Goal: Transaction & Acquisition: Subscribe to service/newsletter

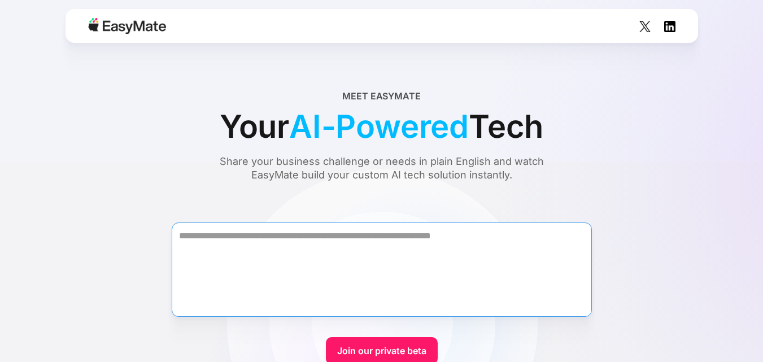
click at [288, 235] on textarea "Form" at bounding box center [382, 270] width 420 height 94
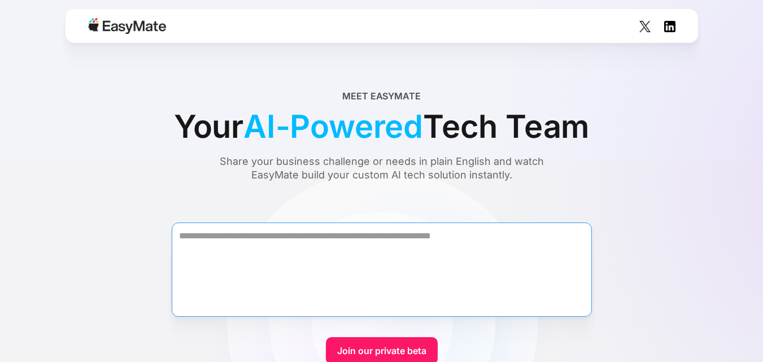
scroll to position [113, 0]
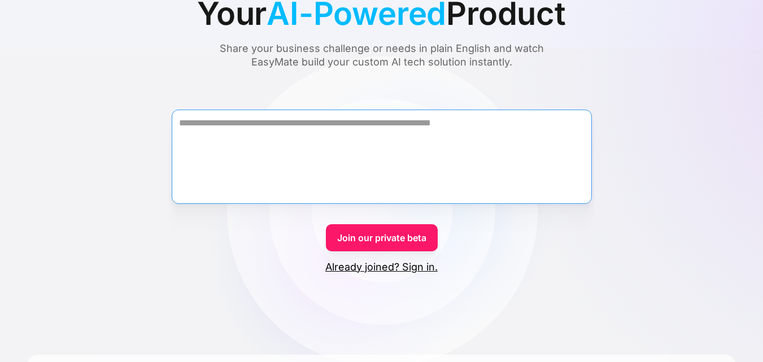
click at [294, 145] on textarea "Form" at bounding box center [382, 157] width 420 height 94
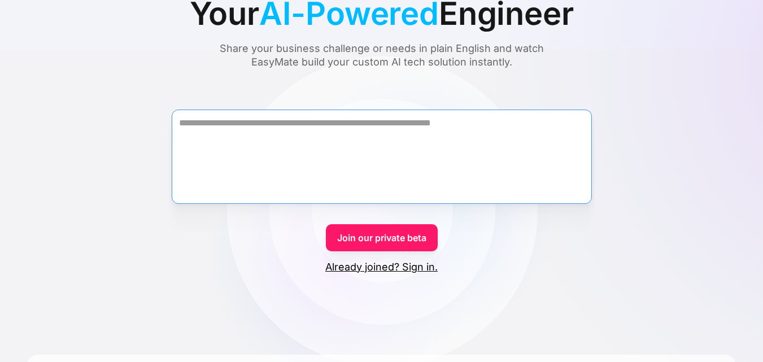
paste textarea "**********"
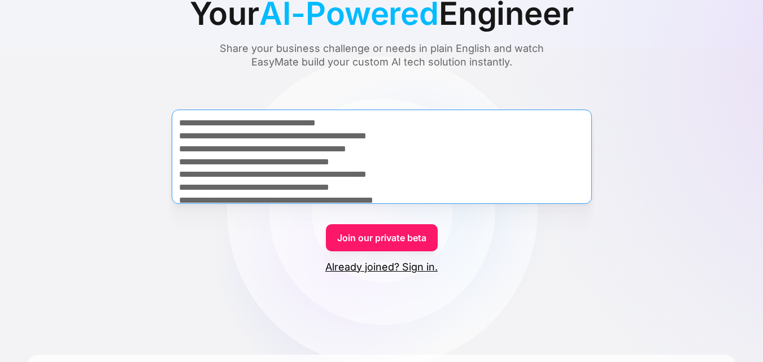
scroll to position [429, 0]
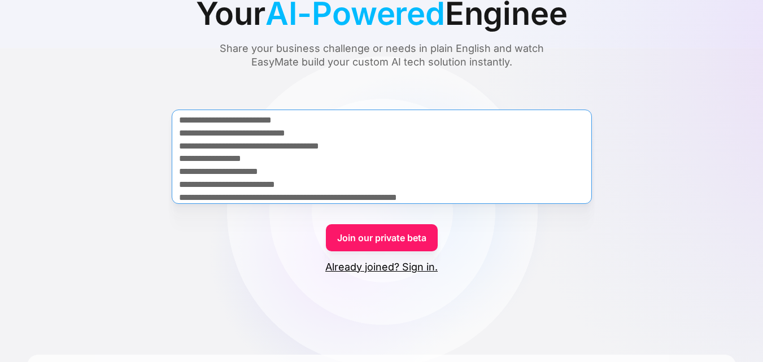
type textarea "**********"
click at [395, 240] on link "Join our private beta" at bounding box center [382, 237] width 112 height 27
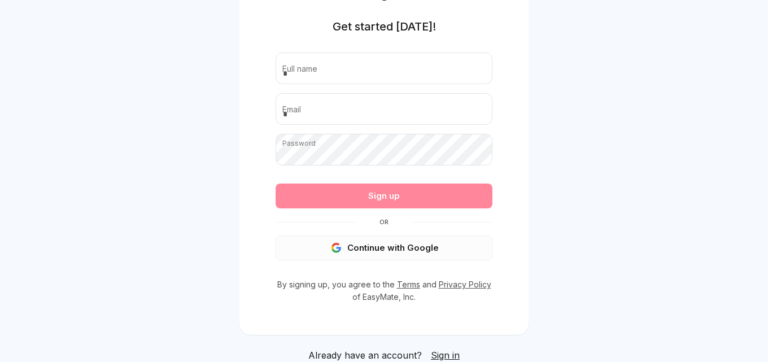
click at [408, 256] on button "Continue with Google" at bounding box center [384, 248] width 217 height 25
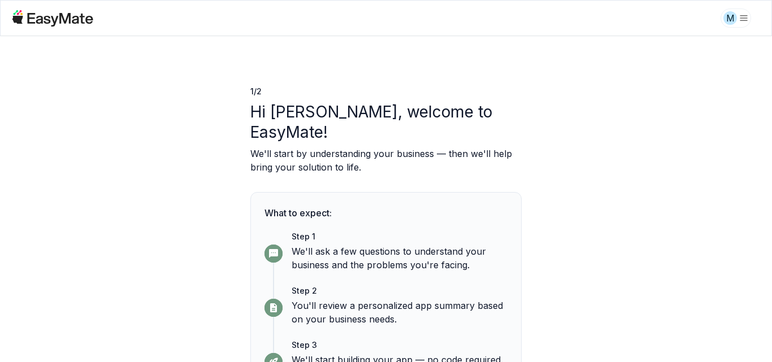
scroll to position [50, 0]
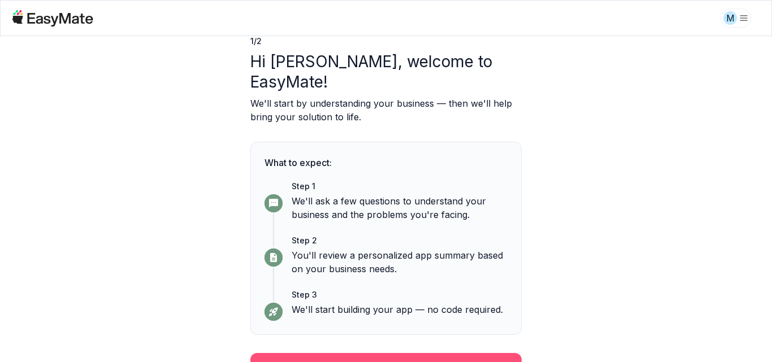
click at [426, 353] on button "Continue" at bounding box center [385, 367] width 271 height 29
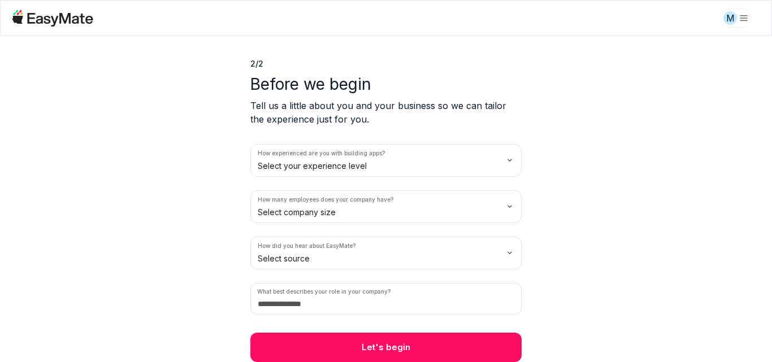
scroll to position [28, 0]
click at [489, 165] on html "M 2 / 2 Before we begin Tell us a little about you and your business so we can …" at bounding box center [386, 181] width 772 height 362
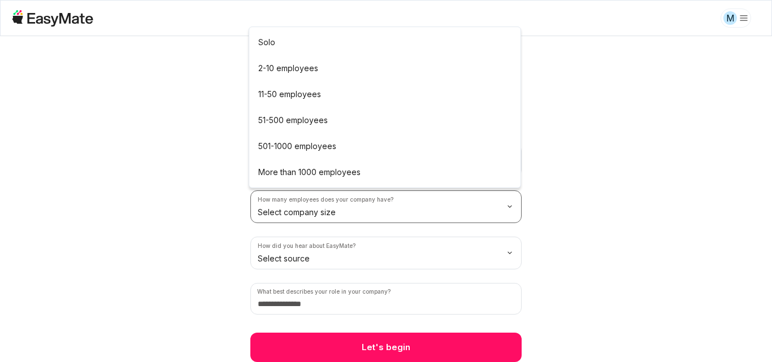
click at [396, 221] on html "M 2 / 2 Before we begin Tell us a little about you and your business so we can …" at bounding box center [386, 181] width 772 height 362
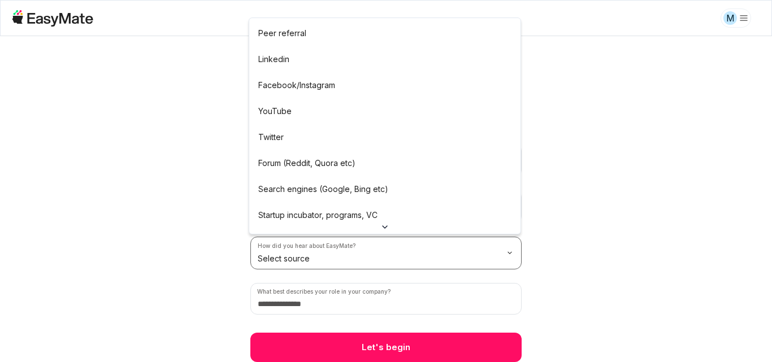
click at [336, 242] on html "M 2 / 2 Before we begin Tell us a little about you and your business so we can …" at bounding box center [386, 181] width 772 height 362
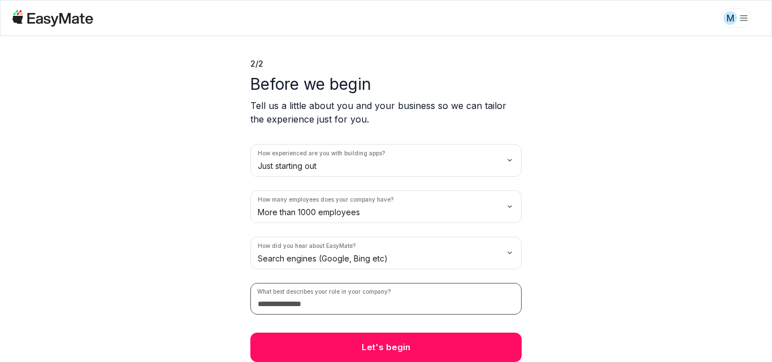
click at [300, 298] on input at bounding box center [385, 299] width 271 height 32
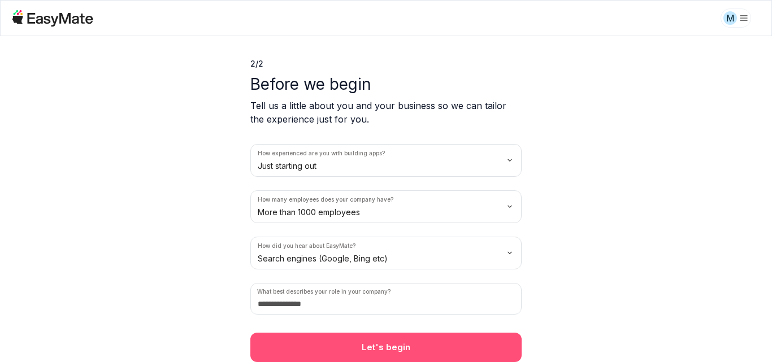
click at [381, 350] on button "Let's begin" at bounding box center [385, 347] width 271 height 29
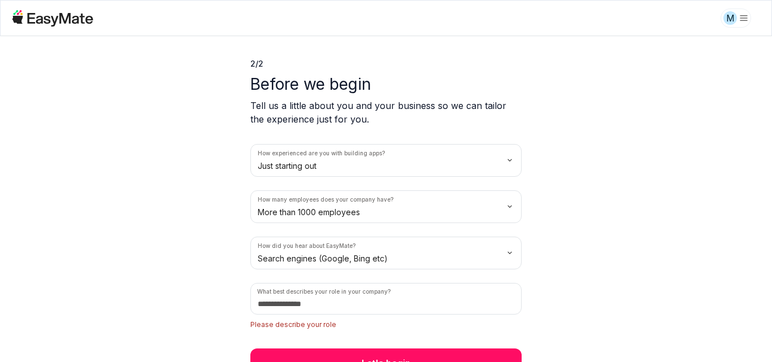
scroll to position [44, 0]
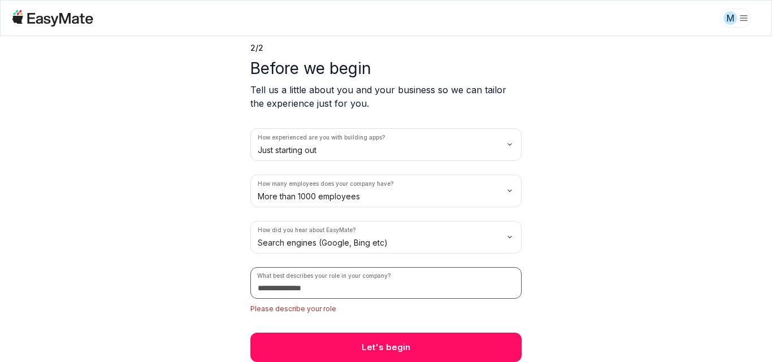
click at [367, 294] on input at bounding box center [385, 283] width 271 height 32
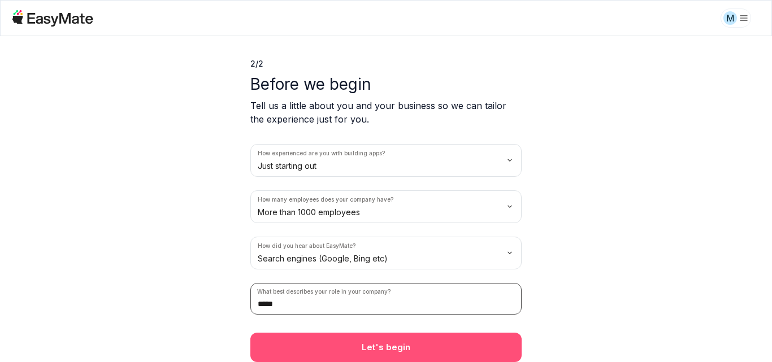
type input "*****"
click at [410, 347] on button "Let's begin" at bounding box center [385, 347] width 271 height 29
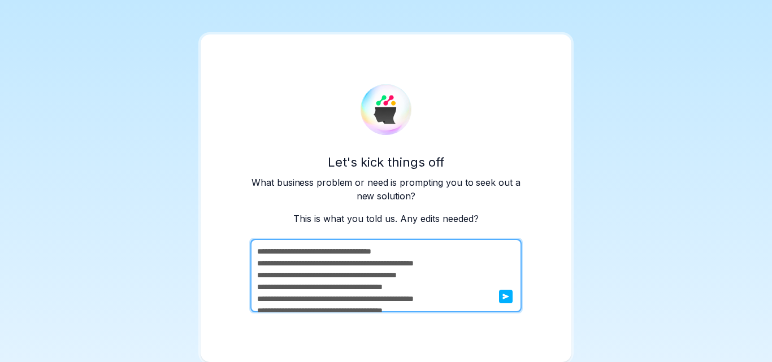
scroll to position [283, 0]
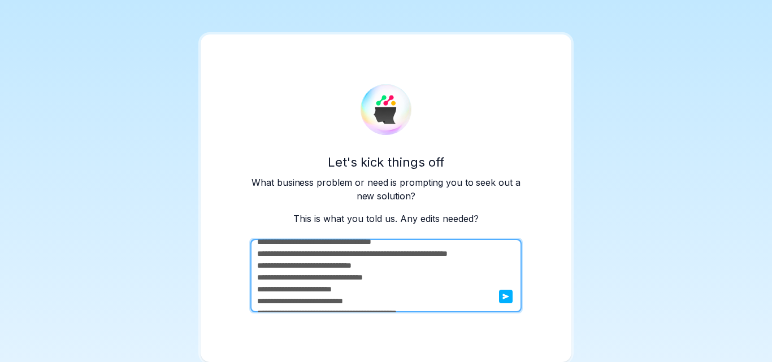
click at [503, 300] on button "submit" at bounding box center [506, 297] width 14 height 14
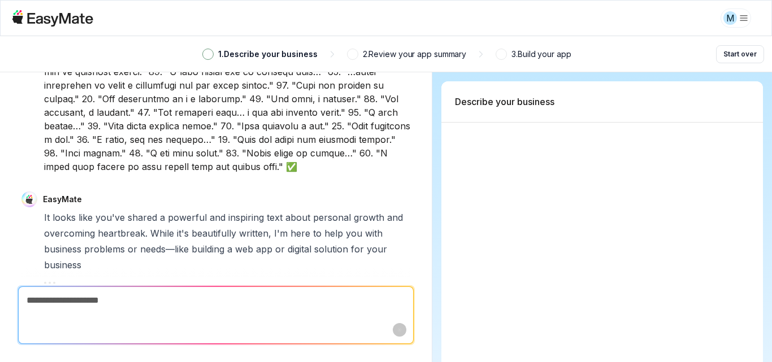
scroll to position [297, 0]
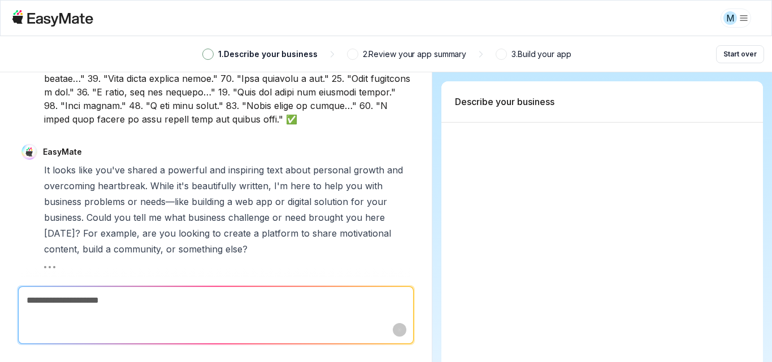
type textarea "*"
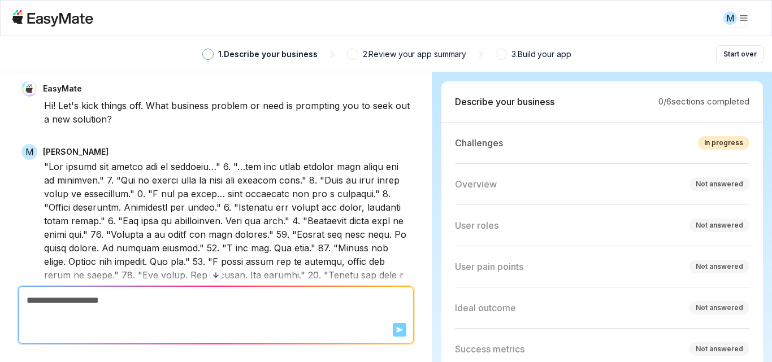
scroll to position [0, 0]
